Goal: Transaction & Acquisition: Purchase product/service

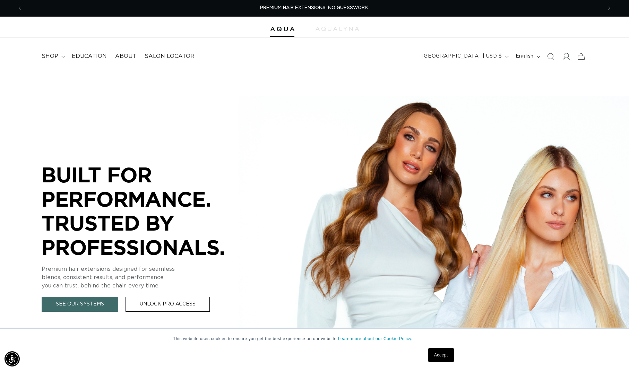
click at [568, 57] on icon at bounding box center [566, 56] width 7 height 7
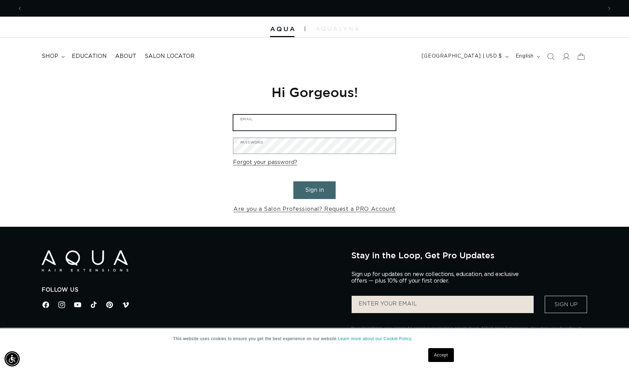
scroll to position [0, 1160]
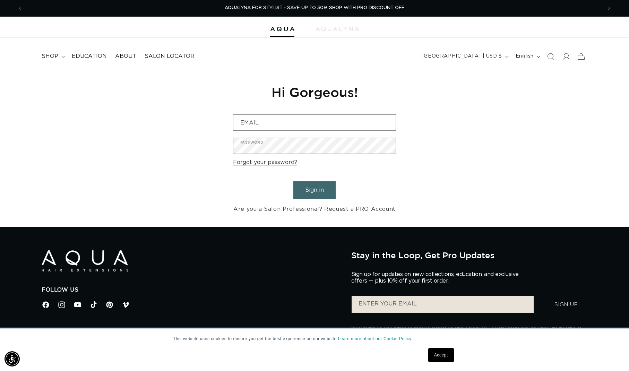
click at [48, 55] on span "shop" at bounding box center [50, 56] width 17 height 7
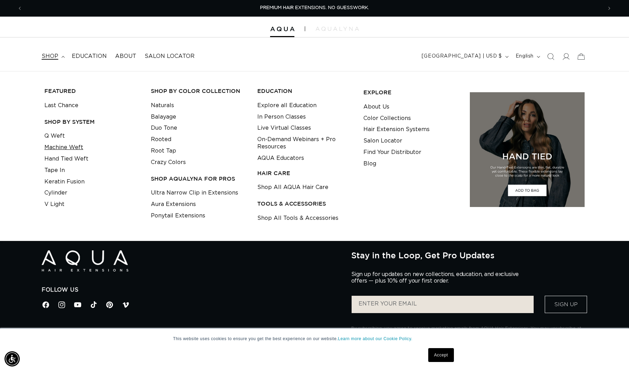
scroll to position [0, 0]
click at [74, 158] on link "Hand Tied Weft" at bounding box center [66, 158] width 44 height 11
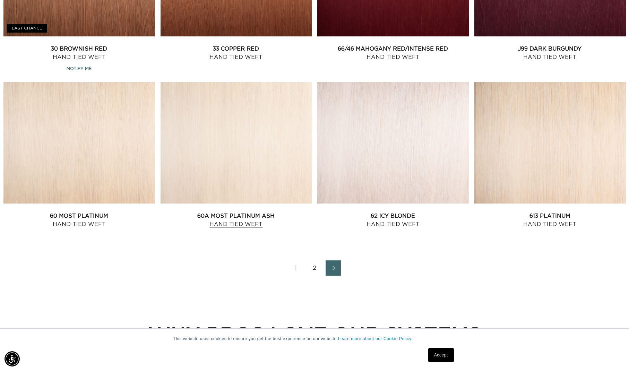
scroll to position [0, 1160]
click at [329, 270] on icon "Next page" at bounding box center [333, 268] width 9 height 5
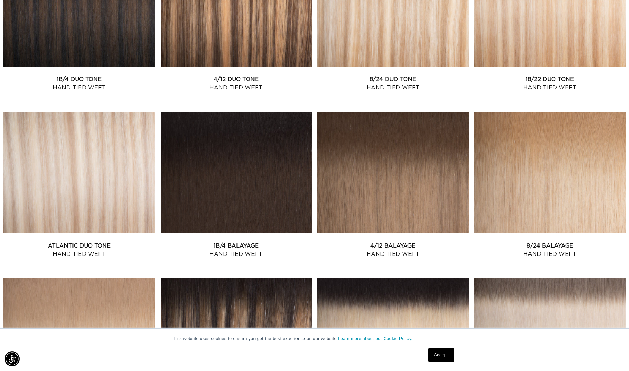
scroll to position [344, 0]
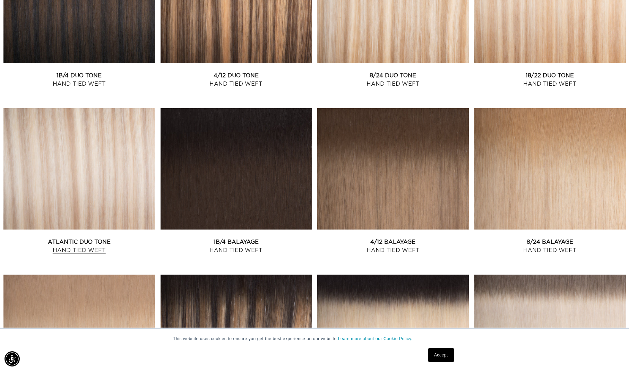
click at [58, 238] on link "Atlantic Duo Tone Hand Tied Weft" at bounding box center [79, 246] width 152 height 17
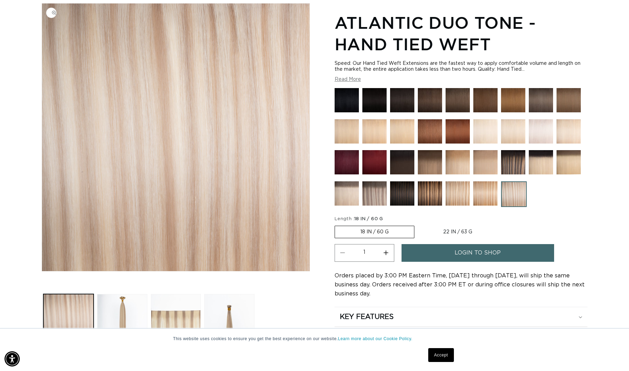
scroll to position [92, 0]
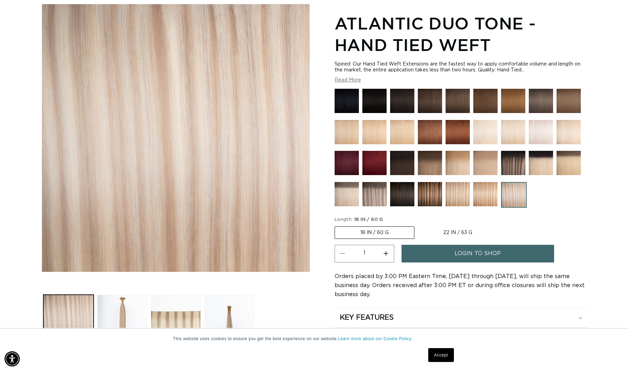
drag, startPoint x: 457, startPoint y: 233, endPoint x: 446, endPoint y: 230, distance: 11.7
click at [457, 233] on label "22 IN / 63 G Variant sold out or unavailable" at bounding box center [458, 233] width 80 height 12
click at [418, 225] on input "22 IN / 63 G Variant sold out or unavailable" at bounding box center [418, 225] width 0 height 0
radio input "true"
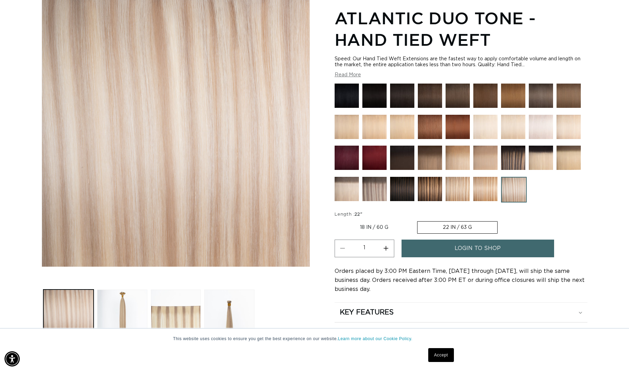
scroll to position [0, 0]
click at [369, 230] on label "18 IN / 60 G Variant sold out or unavailable" at bounding box center [374, 228] width 79 height 12
click at [337, 220] on input "18 IN / 60 G Variant sold out or unavailable" at bounding box center [336, 220] width 0 height 0
radio input "true"
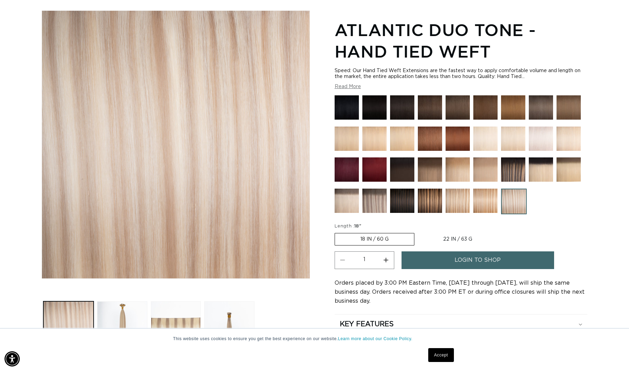
scroll to position [87, 0]
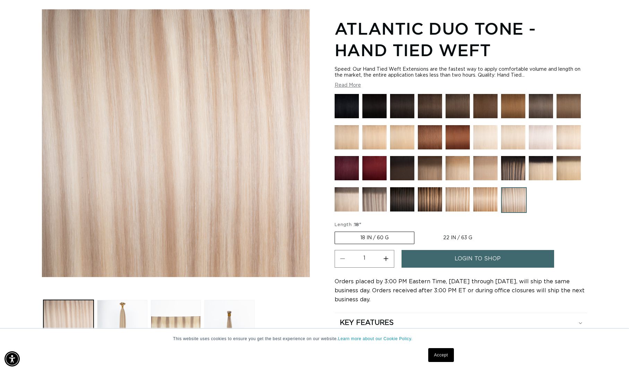
click at [482, 263] on span "login to shop" at bounding box center [478, 259] width 46 height 18
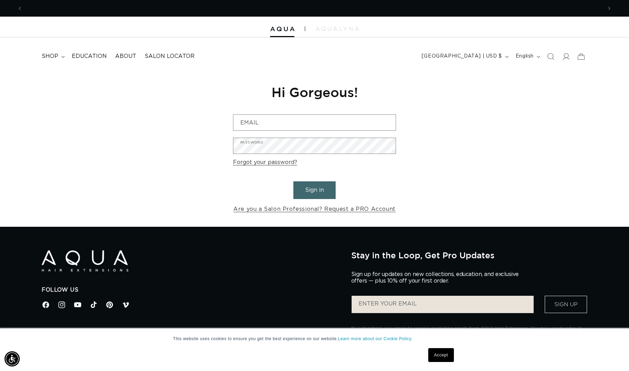
scroll to position [0, 580]
